Goal: Information Seeking & Learning: Check status

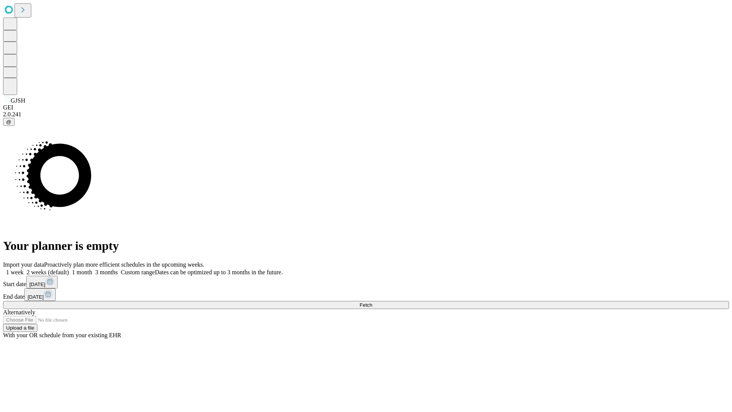
click at [372, 302] on span "Fetch" at bounding box center [365, 305] width 13 height 6
